Goal: Task Accomplishment & Management: Use online tool/utility

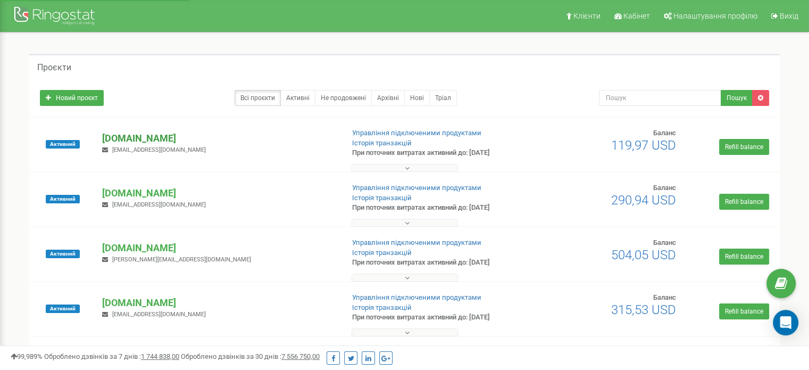
click at [130, 142] on p "[DOMAIN_NAME]" at bounding box center [218, 138] width 233 height 14
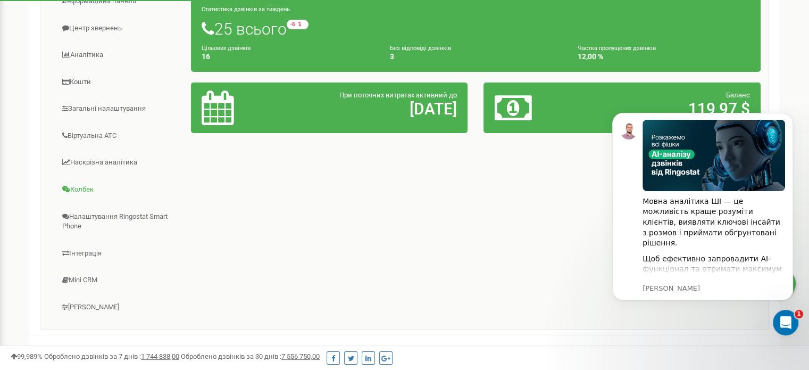
scroll to position [168, 0]
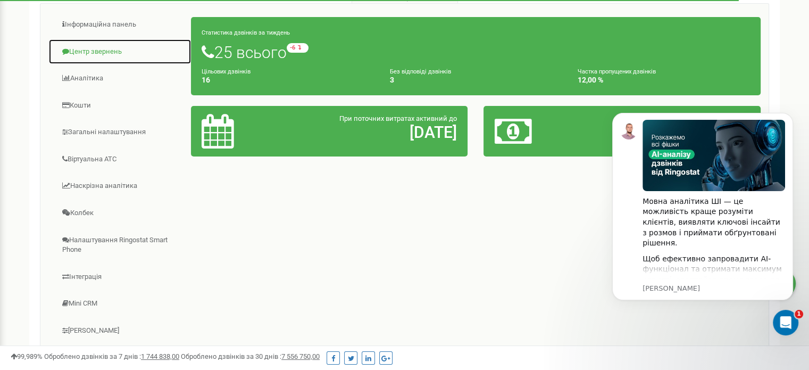
click at [104, 59] on link "Центр звернень" at bounding box center [119, 52] width 143 height 26
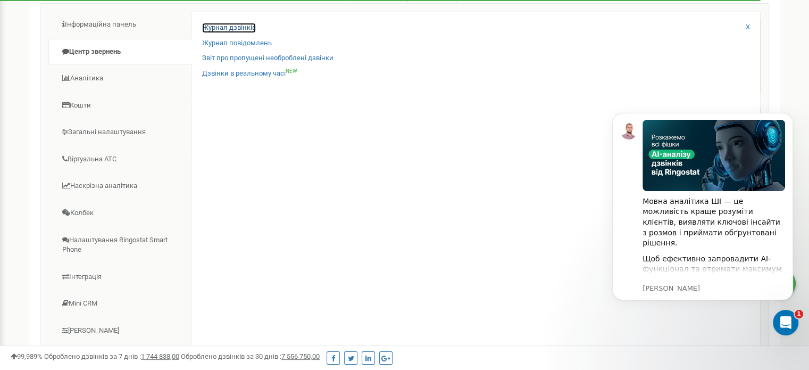
click at [210, 31] on link "Журнал дзвінків" at bounding box center [229, 28] width 54 height 10
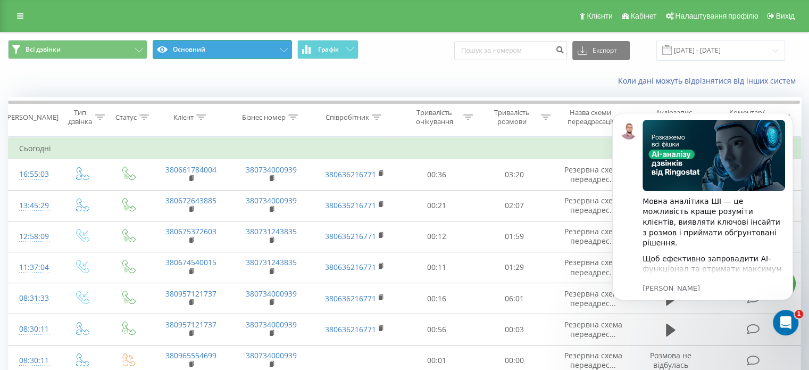
click at [205, 53] on button "Основний" at bounding box center [222, 49] width 139 height 19
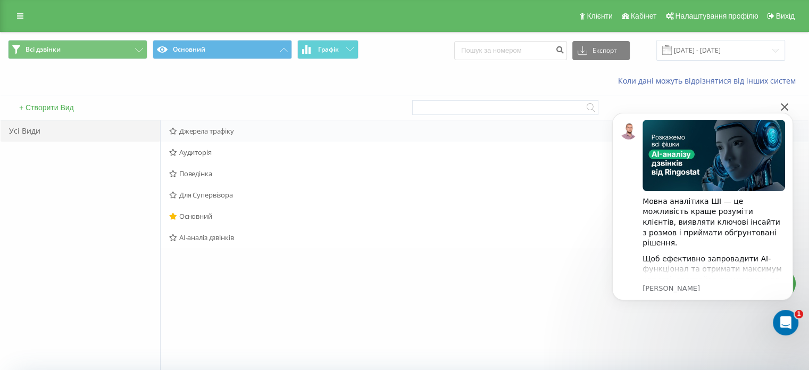
click at [205, 131] on span "Джерела трафіку" at bounding box center [421, 130] width 505 height 7
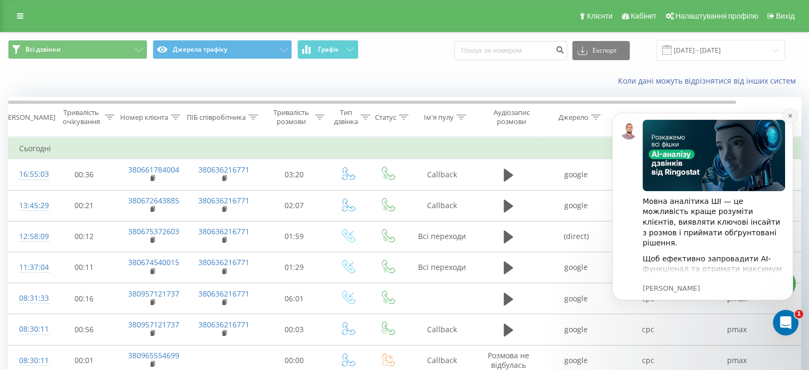
click at [787, 117] on icon "Dismiss notification" at bounding box center [790, 116] width 6 height 6
